Goal: Information Seeking & Learning: Understand process/instructions

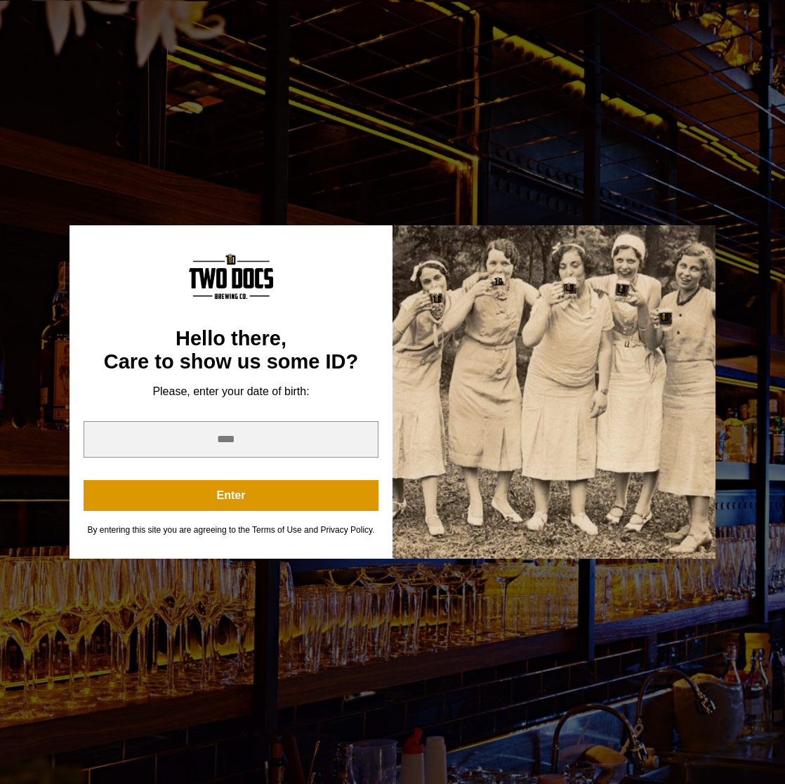
scroll to position [1784, 0]
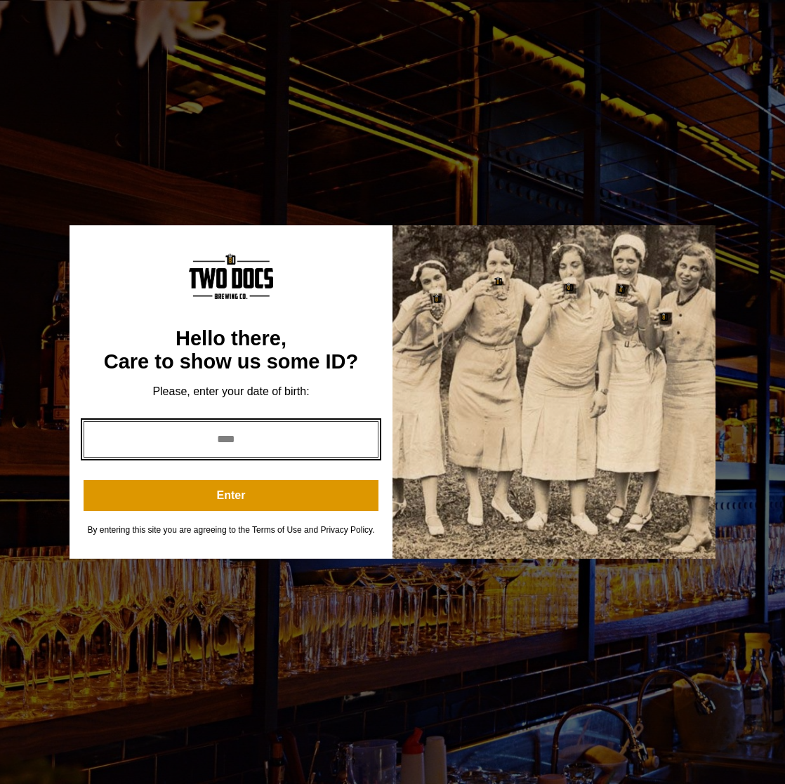
click at [274, 439] on input "year" at bounding box center [231, 439] width 295 height 37
click at [361, 442] on input "*" at bounding box center [231, 439] width 295 height 37
click at [360, 442] on input "*" at bounding box center [231, 439] width 295 height 37
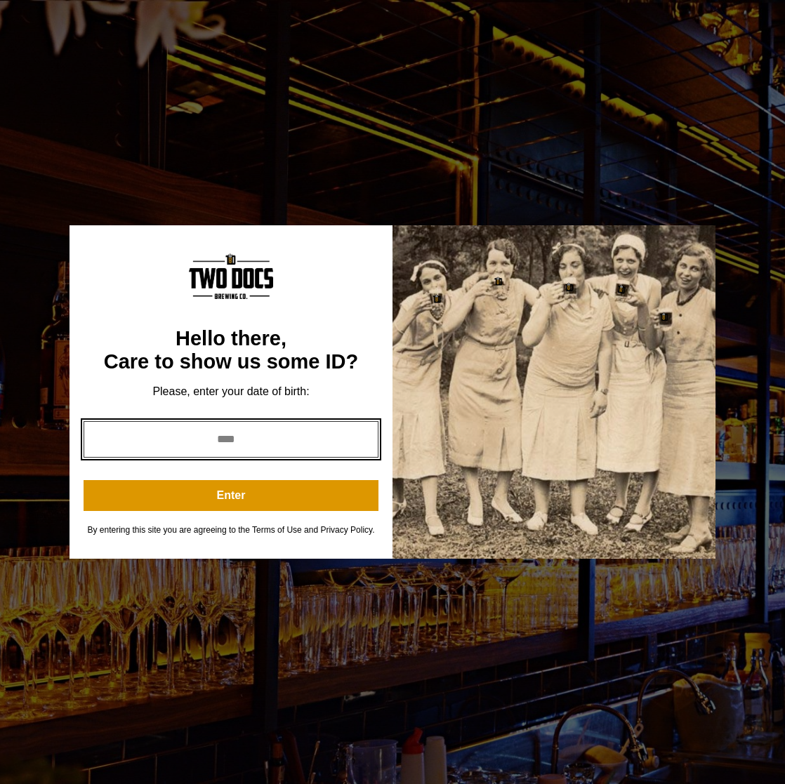
click at [360, 442] on input "*" at bounding box center [231, 439] width 295 height 37
type input "*"
click at [360, 442] on input "*" at bounding box center [231, 439] width 295 height 37
click at [272, 444] on input "*" at bounding box center [231, 439] width 295 height 37
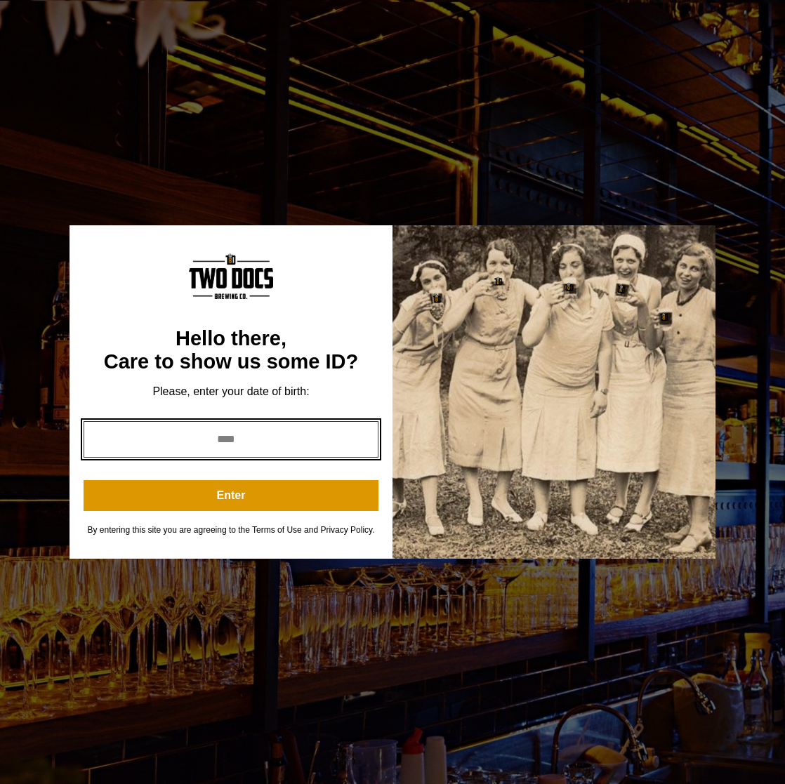
click at [272, 444] on input "*" at bounding box center [231, 439] width 295 height 37
type input "****"
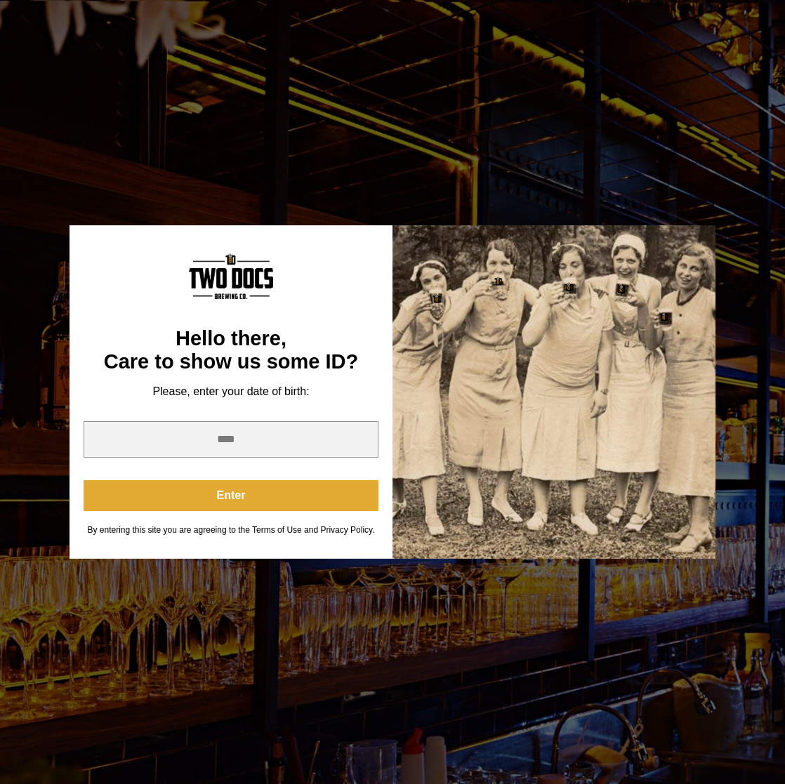
click at [262, 501] on button "Enter" at bounding box center [231, 495] width 295 height 31
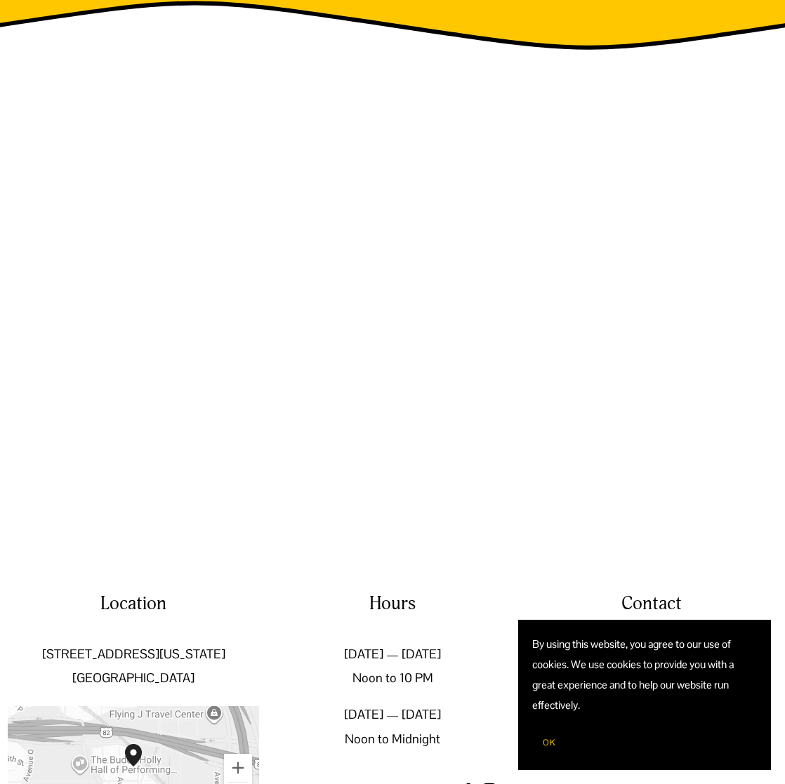
scroll to position [1784, 0]
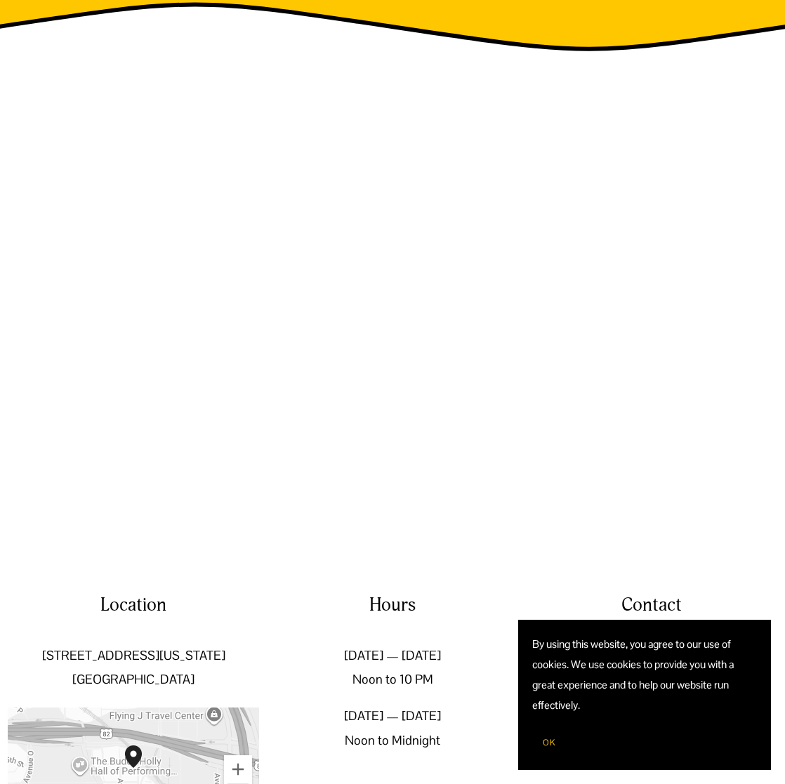
click at [552, 742] on span "OK" at bounding box center [549, 742] width 13 height 11
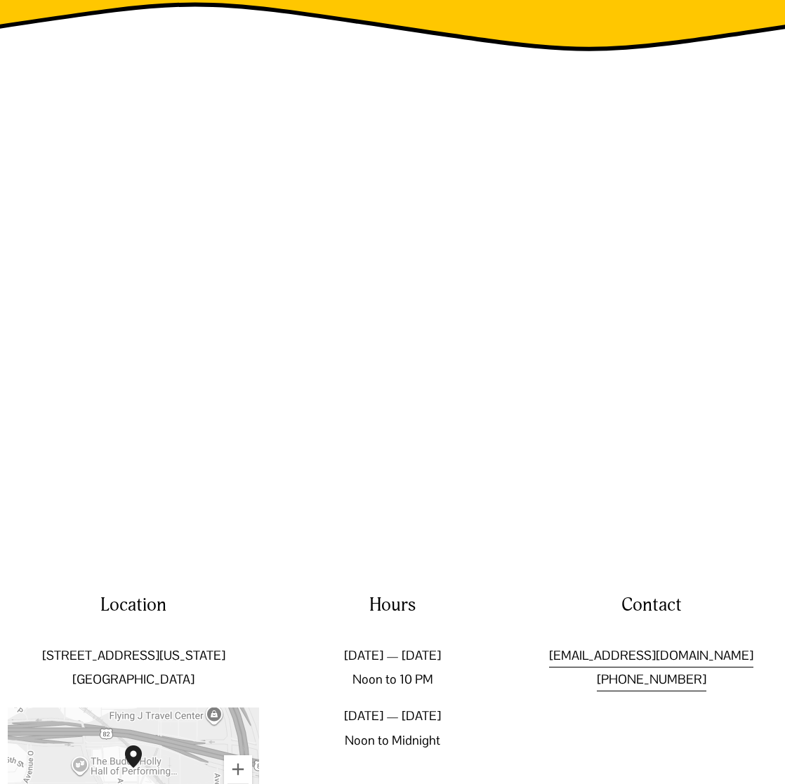
click at [643, 783] on link "Privacy Policy" at bounding box center [657, 795] width 67 height 22
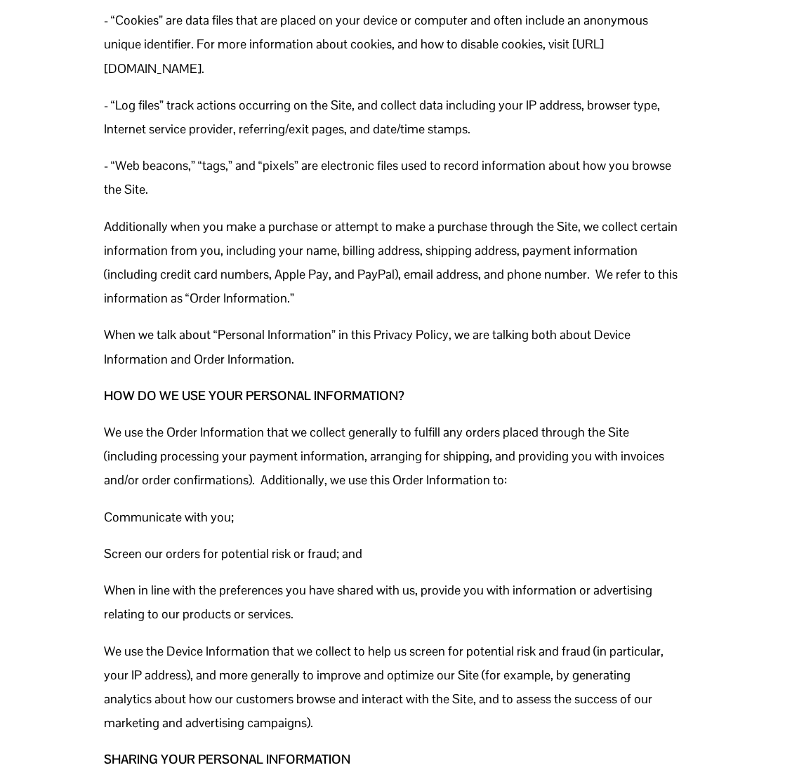
scroll to position [578, 0]
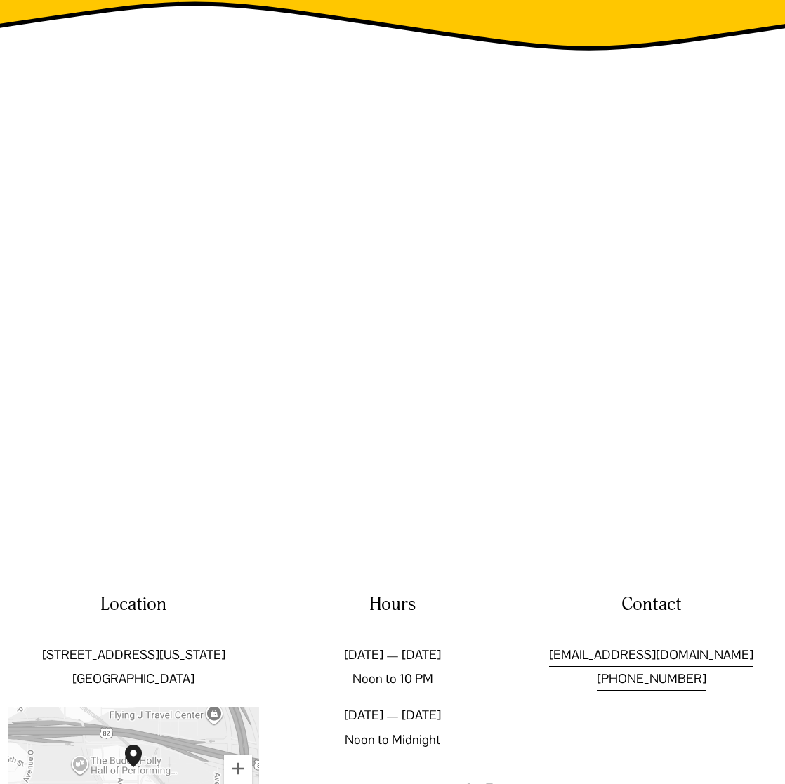
scroll to position [1784, 0]
